Goal: Task Accomplishment & Management: Manage account settings

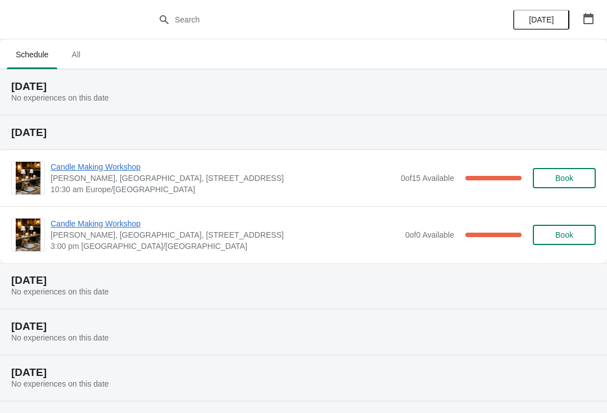
click at [227, 180] on span "[PERSON_NAME], [GEOGRAPHIC_DATA], [STREET_ADDRESS]" at bounding box center [223, 178] width 345 height 11
click at [131, 167] on span "Candle Making Workshop" at bounding box center [223, 166] width 345 height 11
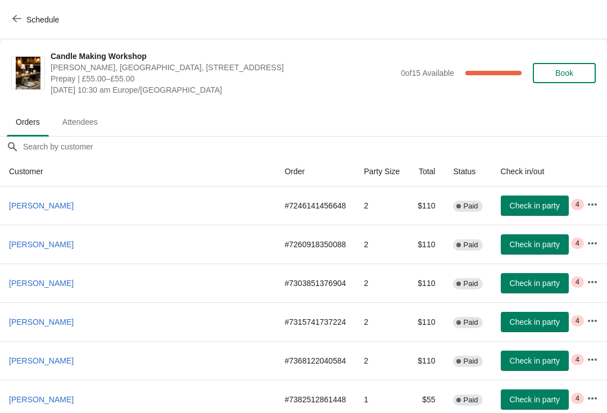
click at [86, 115] on span "Attendees" at bounding box center [79, 122] width 53 height 20
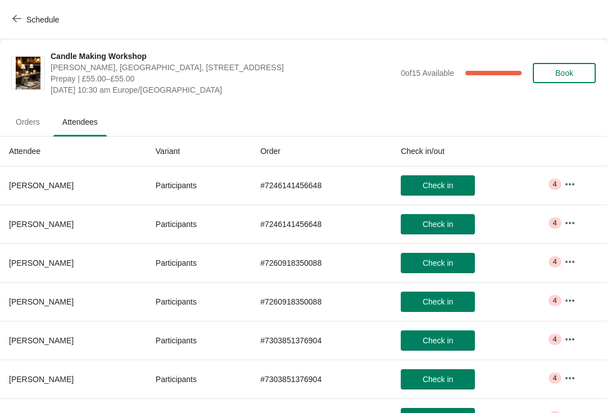
scroll to position [-1, 0]
click at [26, 123] on span "Orders" at bounding box center [28, 122] width 42 height 20
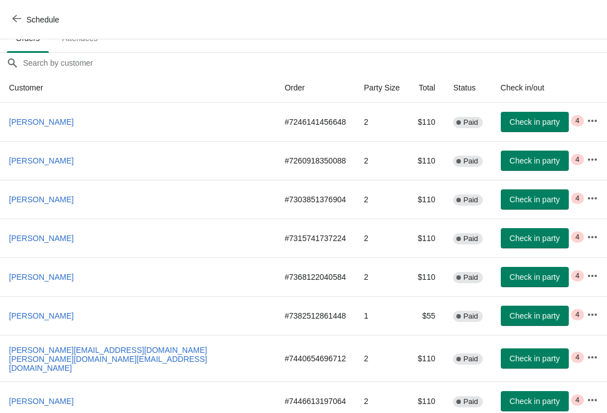
scroll to position [83, 0]
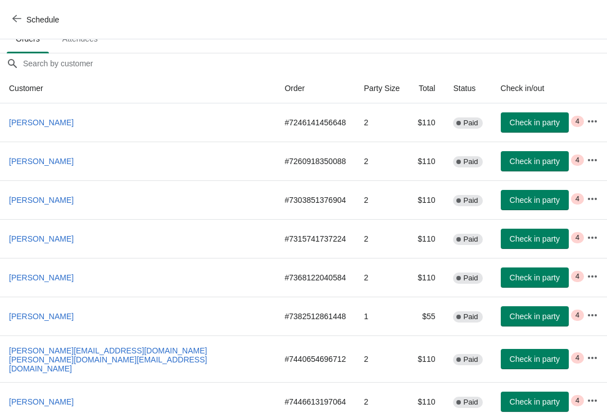
click at [9, 19] on button "Schedule" at bounding box center [37, 20] width 62 height 20
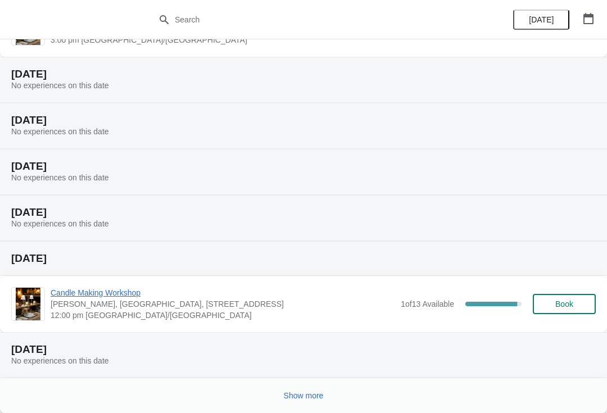
scroll to position [206, 0]
click at [298, 404] on button "Show more" at bounding box center [303, 396] width 49 height 20
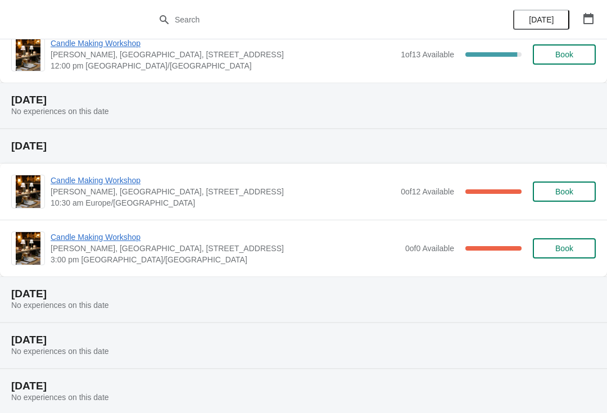
scroll to position [468, 0]
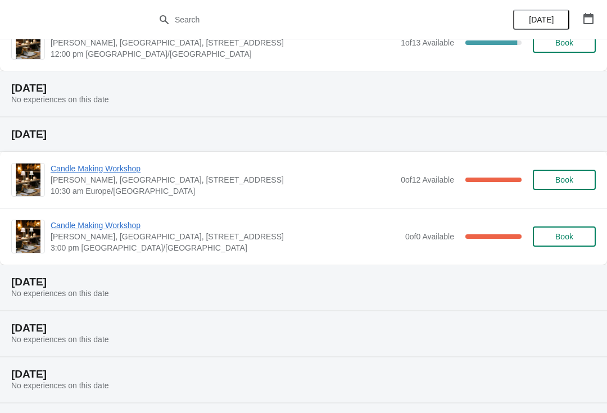
click at [335, 230] on span "Candle Making Workshop" at bounding box center [225, 225] width 349 height 11
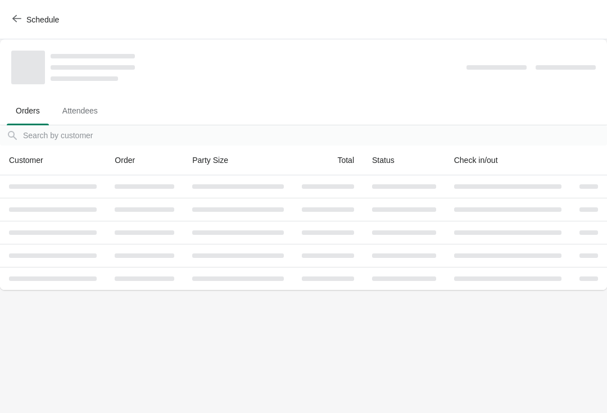
scroll to position [0, 0]
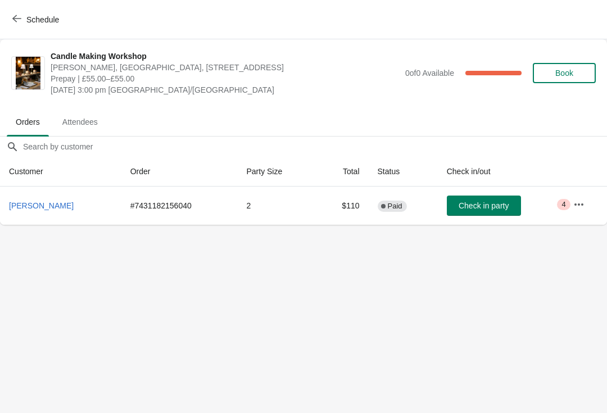
click at [576, 209] on icon "button" at bounding box center [578, 204] width 11 height 11
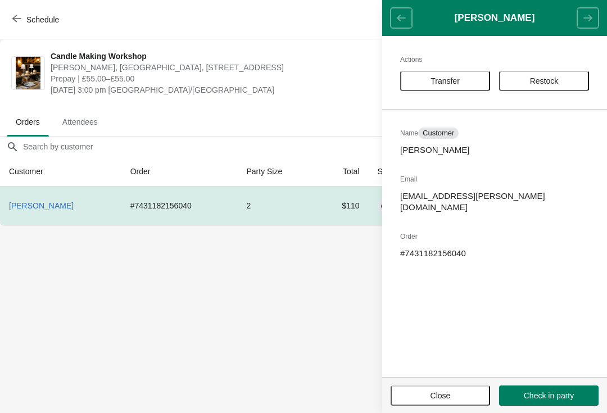
click at [456, 79] on span "Transfer" at bounding box center [445, 80] width 29 height 9
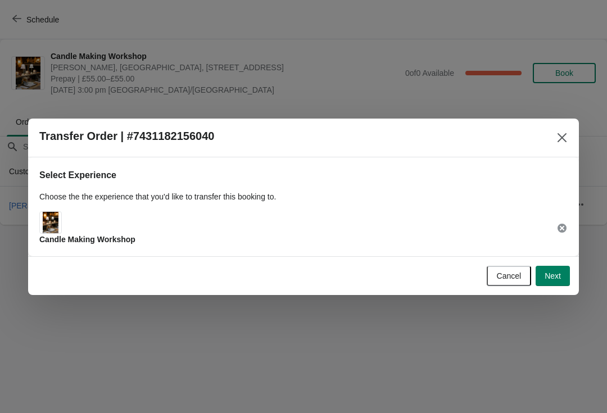
click at [57, 228] on img at bounding box center [51, 222] width 16 height 21
click at [557, 268] on button "Next" at bounding box center [553, 276] width 34 height 20
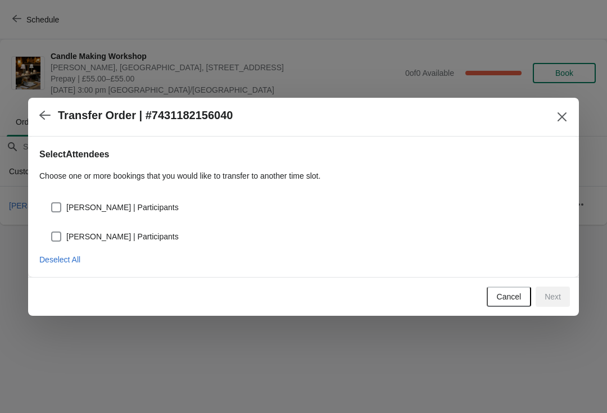
click at [60, 202] on span at bounding box center [56, 207] width 10 height 10
click at [52, 202] on input "[PERSON_NAME] | Participants" at bounding box center [51, 202] width 1 height 1
checkbox input "true"
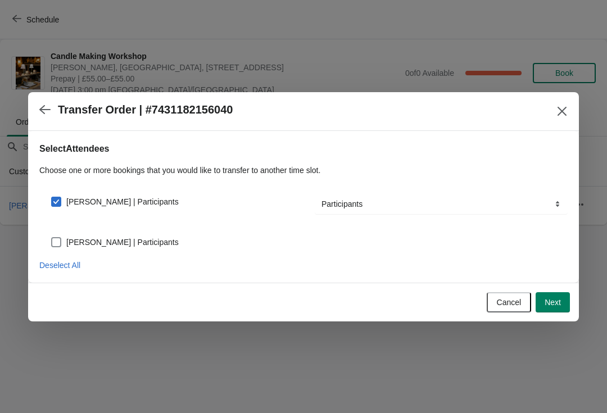
click at [56, 238] on span at bounding box center [56, 242] width 10 height 10
click at [52, 238] on input "[PERSON_NAME] | Participants" at bounding box center [51, 237] width 1 height 1
checkbox input "true"
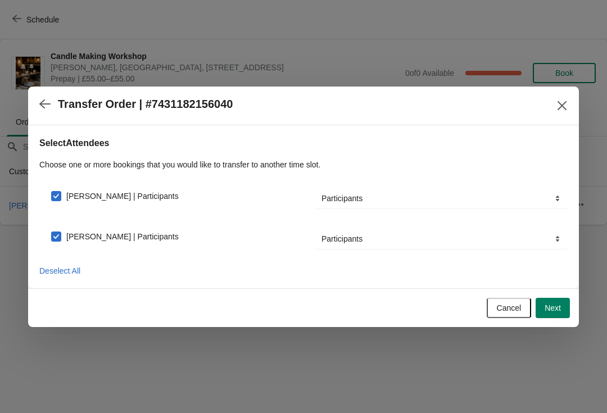
click at [558, 301] on button "Next" at bounding box center [553, 308] width 34 height 20
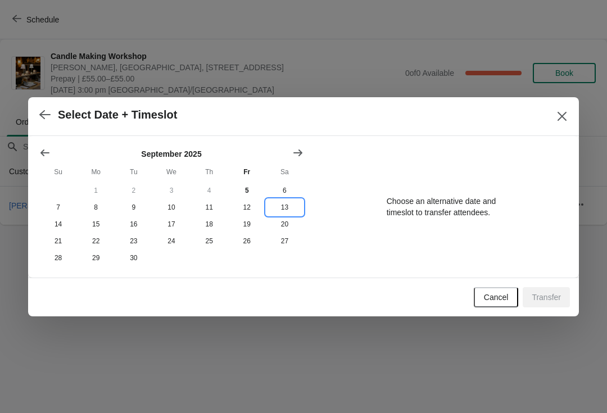
click at [285, 203] on button "13" at bounding box center [285, 207] width 38 height 17
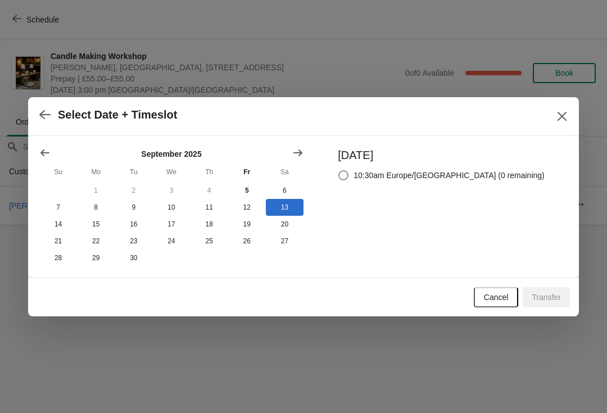
click at [348, 170] on span at bounding box center [343, 175] width 10 height 10
click at [339, 170] on input "10:30am Europe/[GEOGRAPHIC_DATA] (0 remaining)" at bounding box center [338, 170] width 1 height 1
radio input "true"
click at [547, 298] on span "Transfer" at bounding box center [546, 297] width 29 height 9
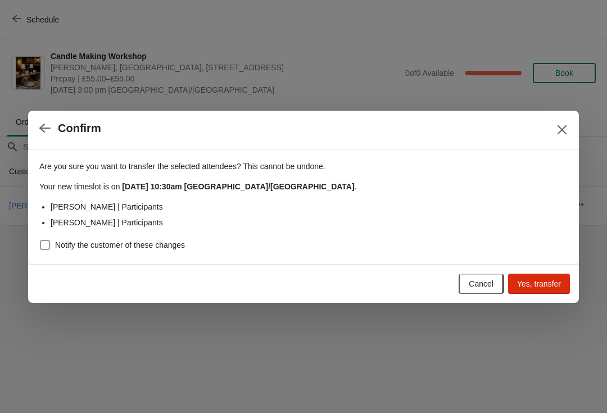
click at [46, 246] on span at bounding box center [45, 245] width 10 height 10
click at [40, 241] on input "Notify the customer of these changes" at bounding box center [40, 240] width 1 height 1
checkbox input "true"
click at [532, 280] on span "Yes, transfer" at bounding box center [539, 283] width 44 height 9
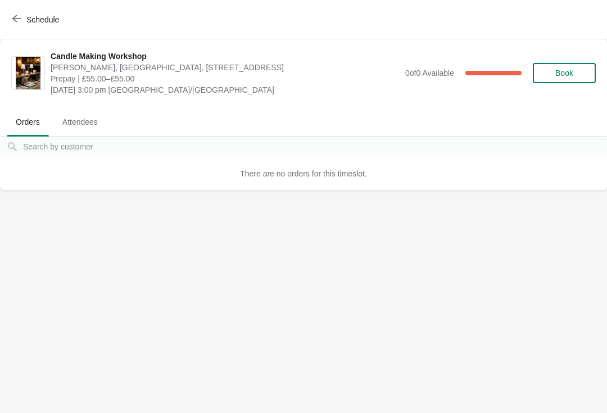
click at [24, 15] on span "Schedule" at bounding box center [37, 19] width 44 height 11
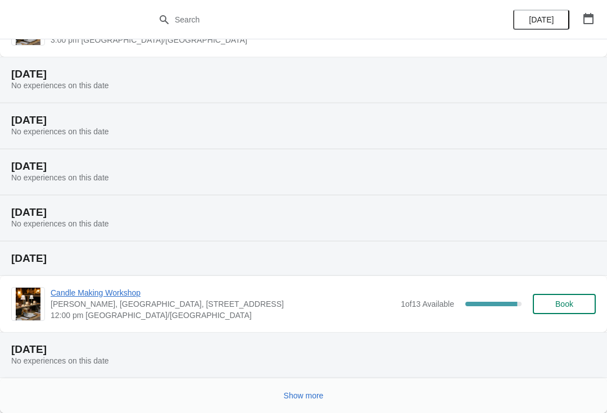
scroll to position [206, 0]
click at [301, 404] on button "Show more" at bounding box center [303, 396] width 49 height 20
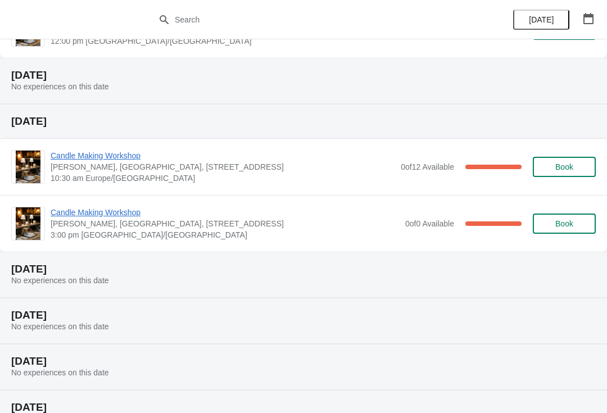
scroll to position [468, 0]
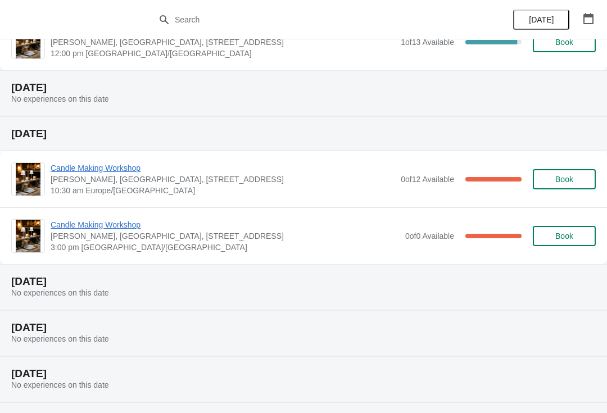
click at [342, 180] on span "[PERSON_NAME], [GEOGRAPHIC_DATA], [STREET_ADDRESS]" at bounding box center [223, 179] width 345 height 11
click at [132, 179] on span "[PERSON_NAME], [GEOGRAPHIC_DATA], [STREET_ADDRESS]" at bounding box center [223, 179] width 345 height 11
click at [96, 170] on span "Candle Making Workshop" at bounding box center [223, 167] width 345 height 11
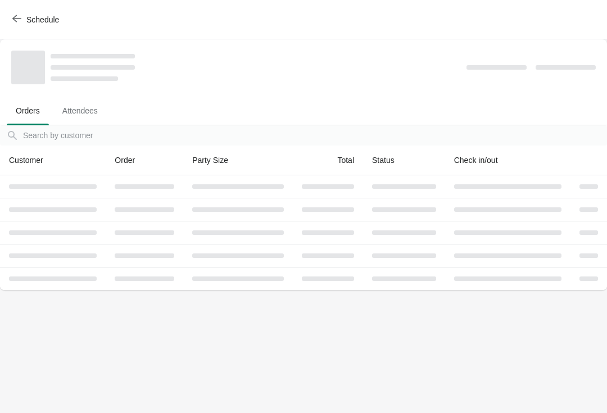
scroll to position [0, 0]
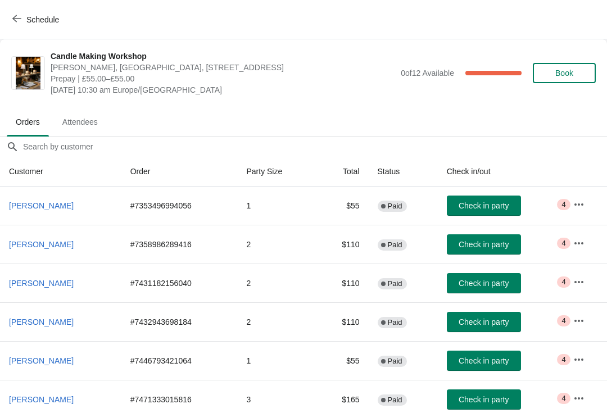
click at [67, 123] on span "Attendees" at bounding box center [79, 122] width 53 height 20
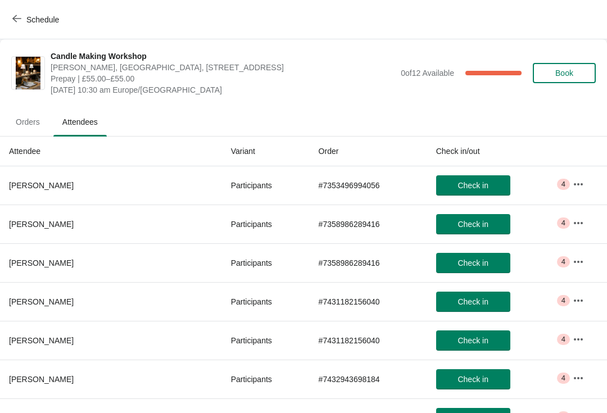
click at [31, 118] on span "Orders" at bounding box center [28, 122] width 42 height 20
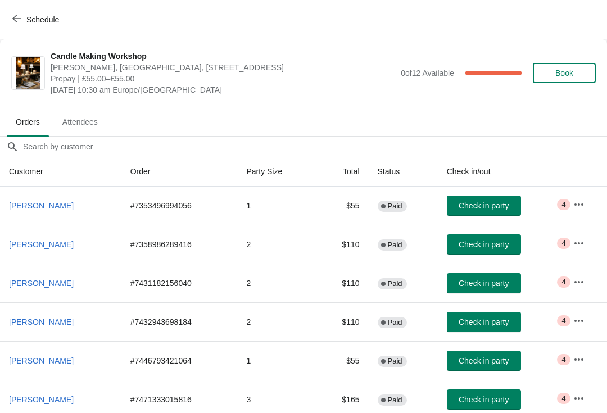
click at [15, 23] on span "button" at bounding box center [16, 19] width 9 height 11
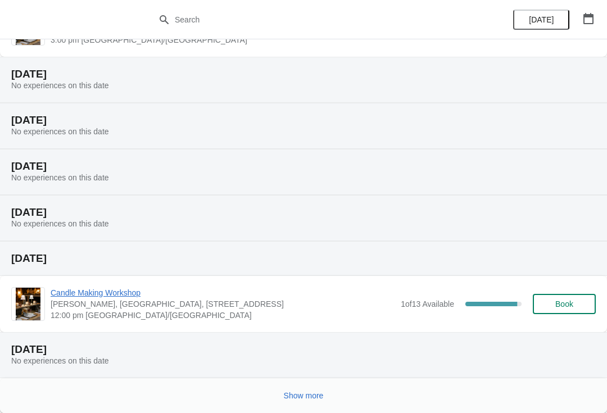
scroll to position [206, 0]
click at [319, 403] on button "Show more" at bounding box center [303, 396] width 49 height 20
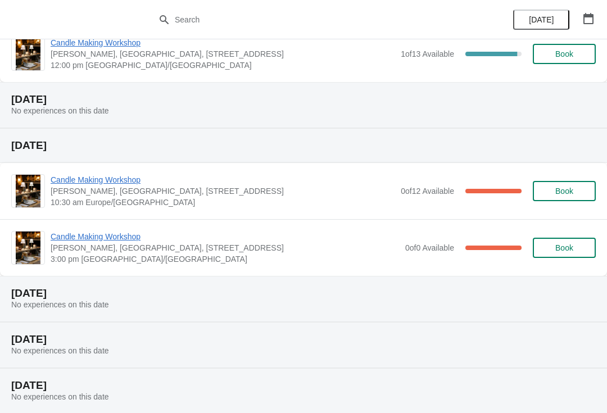
scroll to position [454, 0]
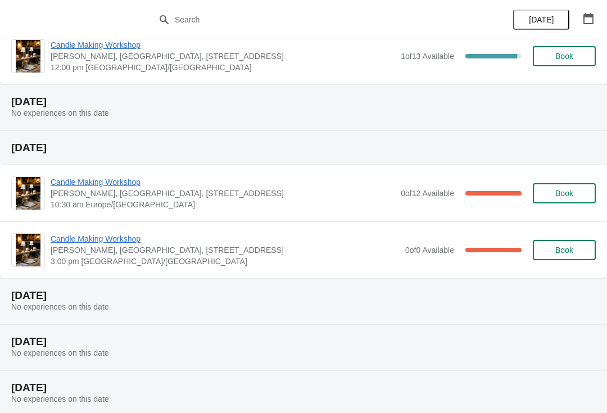
click at [266, 187] on span "Candle Making Workshop" at bounding box center [223, 181] width 345 height 11
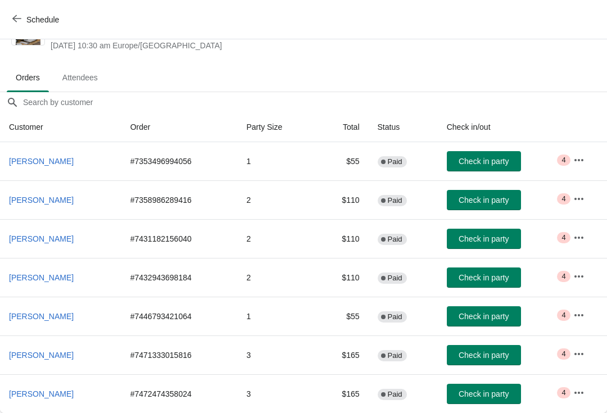
scroll to position [44, 0]
click at [16, 15] on icon "button" at bounding box center [16, 18] width 9 height 7
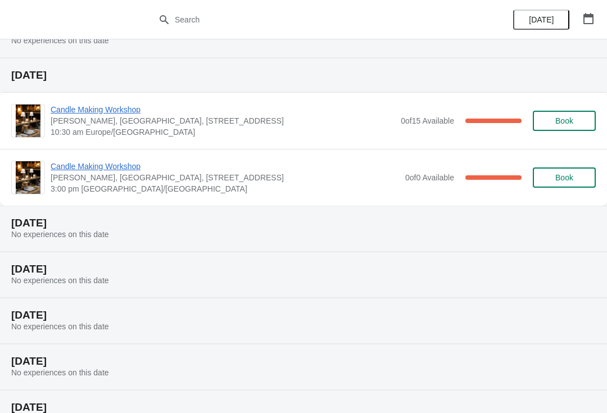
scroll to position [-39, 0]
